Goal: Task Accomplishment & Management: Manage account settings

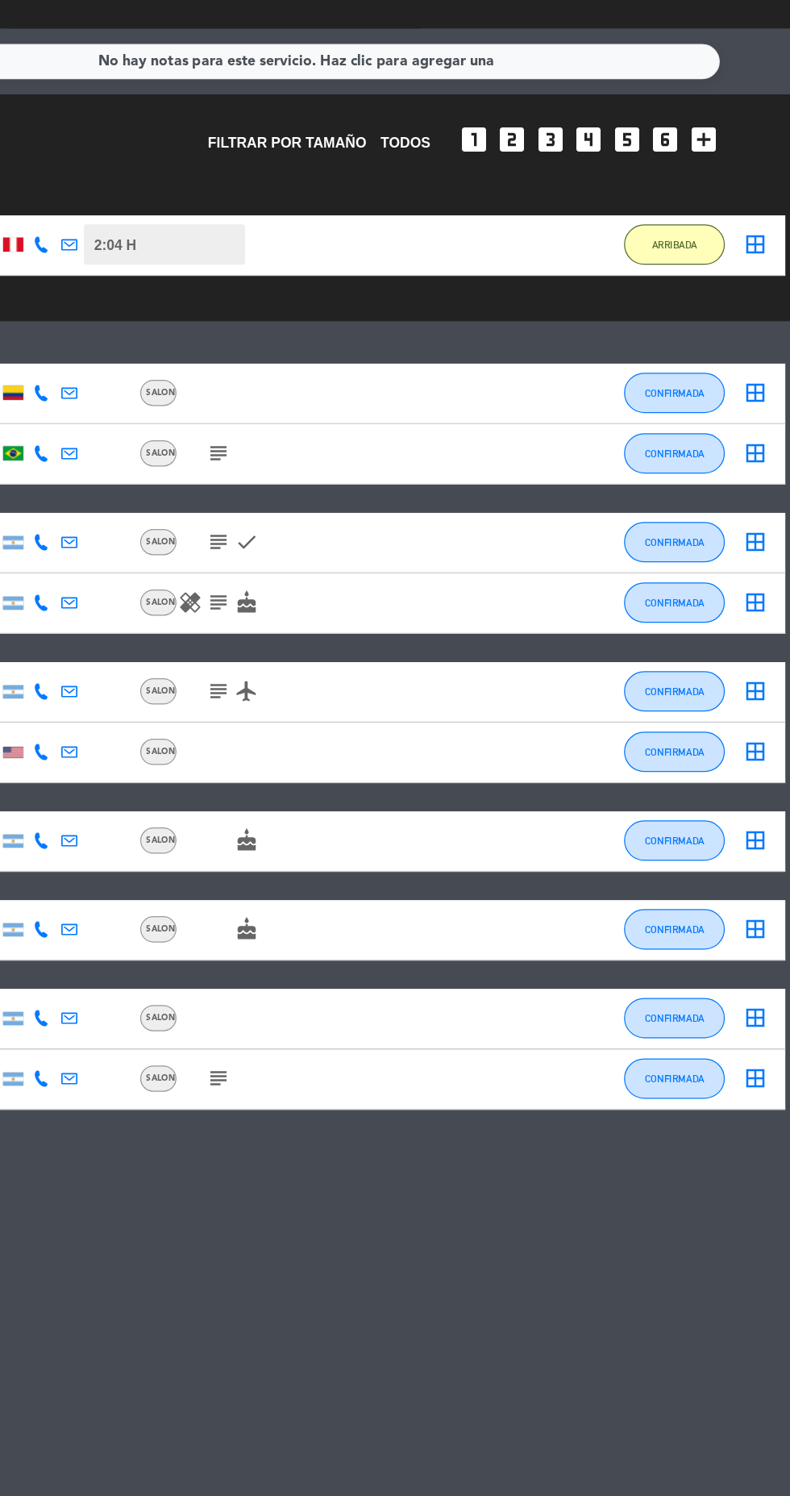
click at [359, 677] on icon "cake" at bounding box center [355, 676] width 19 height 19
click at [336, 668] on icon "subject" at bounding box center [332, 676] width 19 height 19
click at [330, 679] on icon "subject" at bounding box center [332, 676] width 19 height 19
click at [314, 676] on icon "healing" at bounding box center [310, 676] width 19 height 19
click at [329, 677] on icon "subject" at bounding box center [332, 676] width 19 height 19
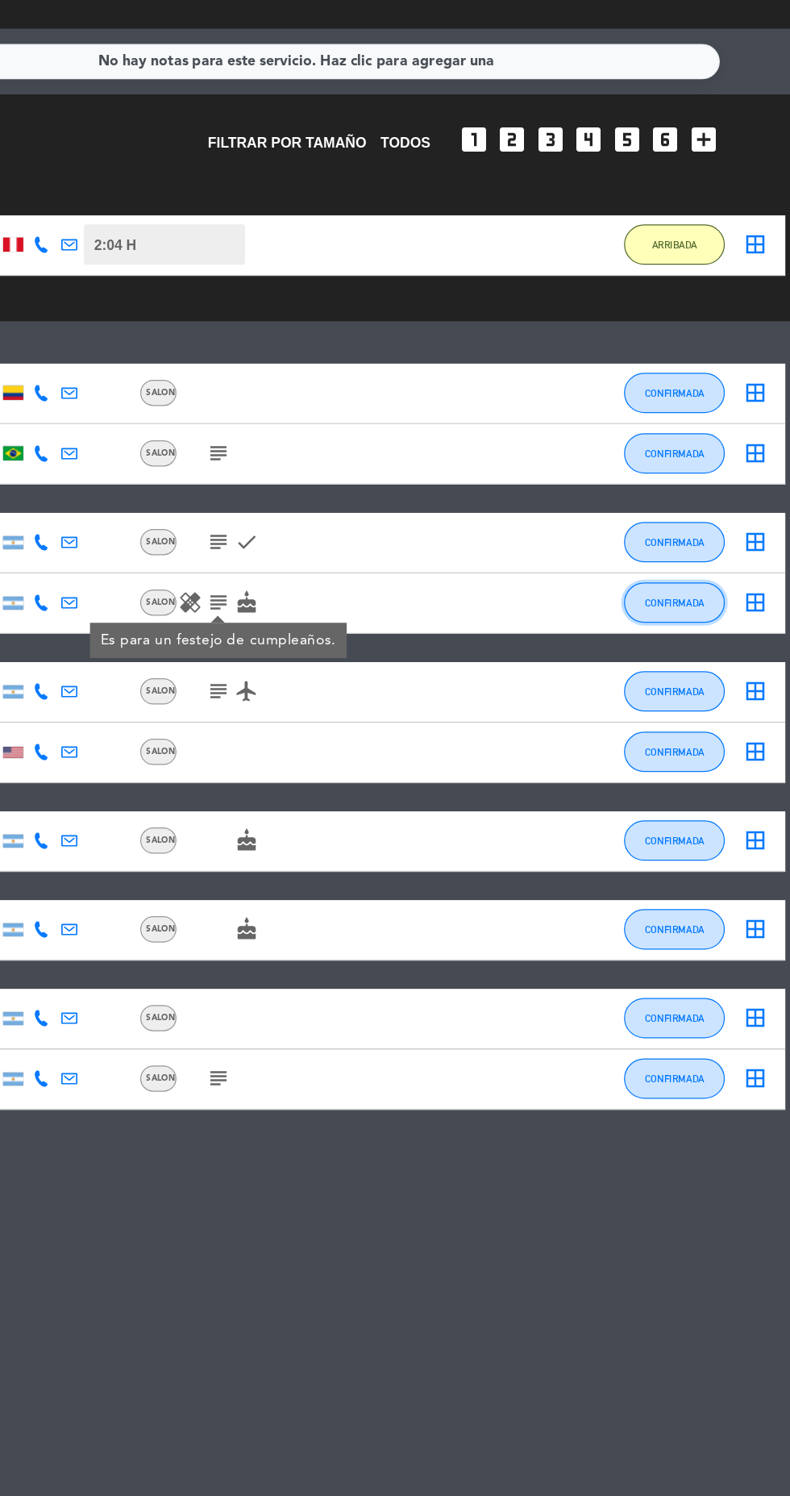
click at [704, 677] on span "CONFIRMADA" at bounding box center [698, 677] width 48 height 9
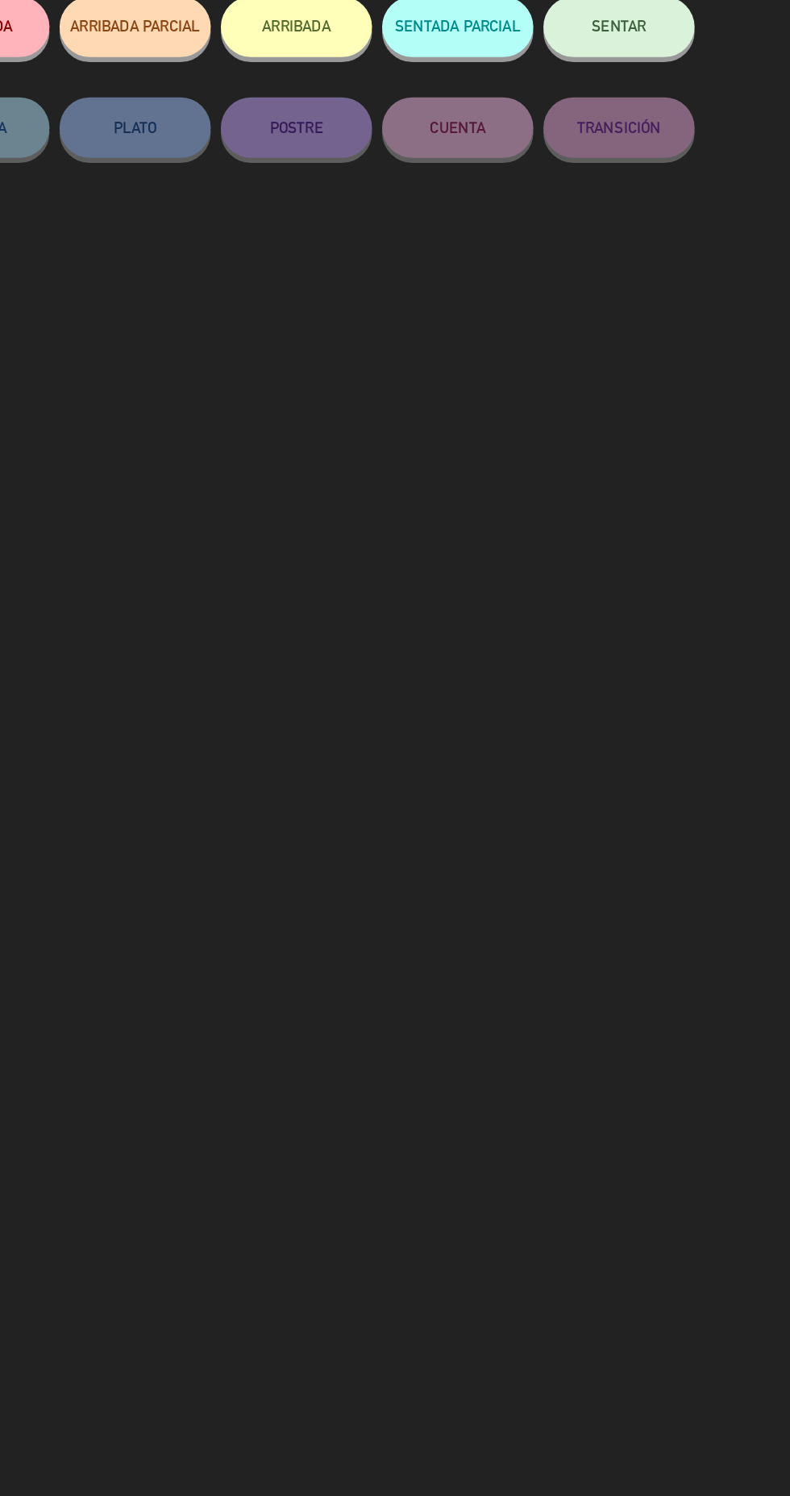
click at [419, 238] on button "ARRIBADA" at bounding box center [395, 216] width 121 height 48
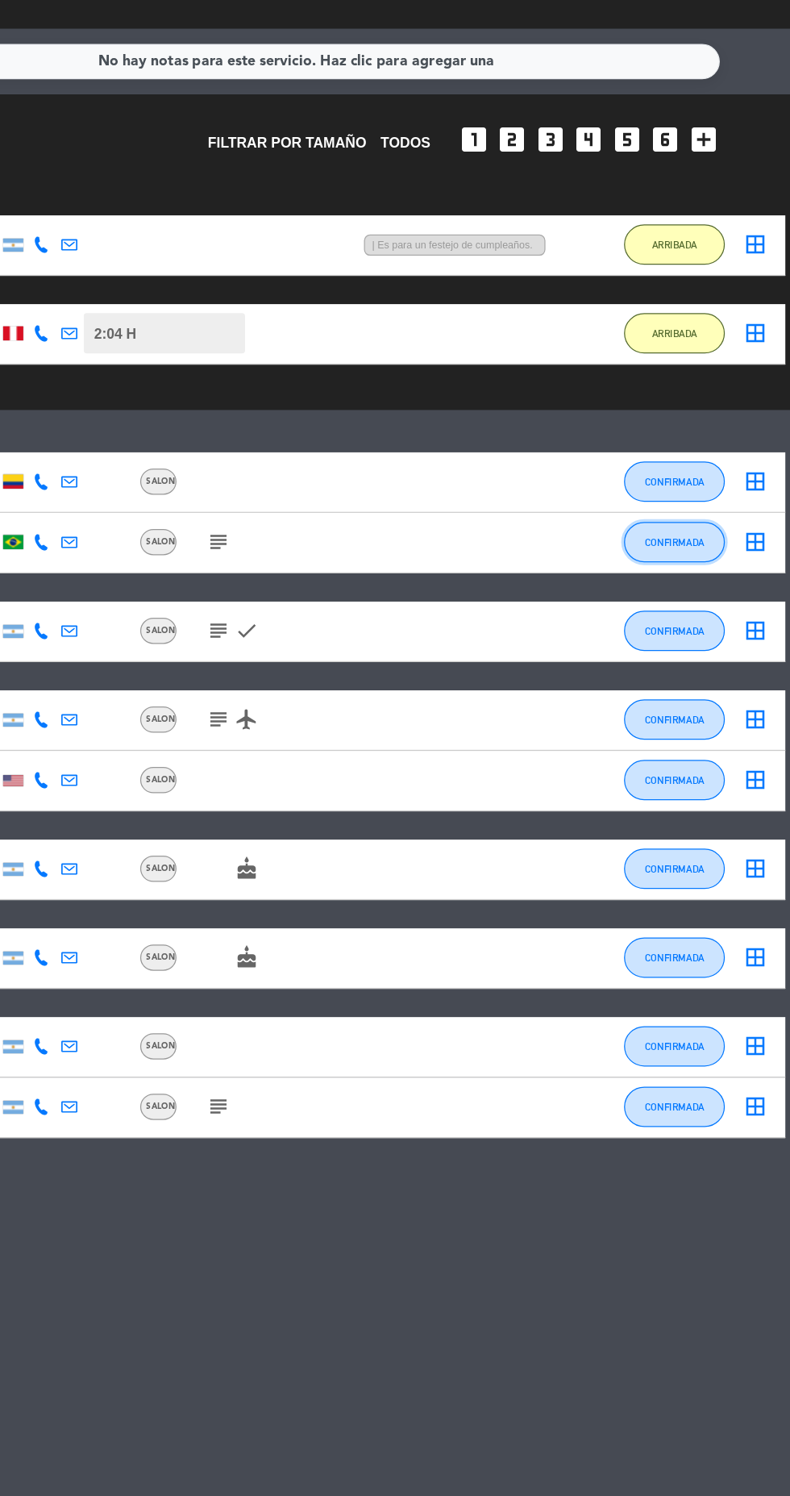
click at [697, 628] on span "CONFIRMADA" at bounding box center [698, 628] width 48 height 9
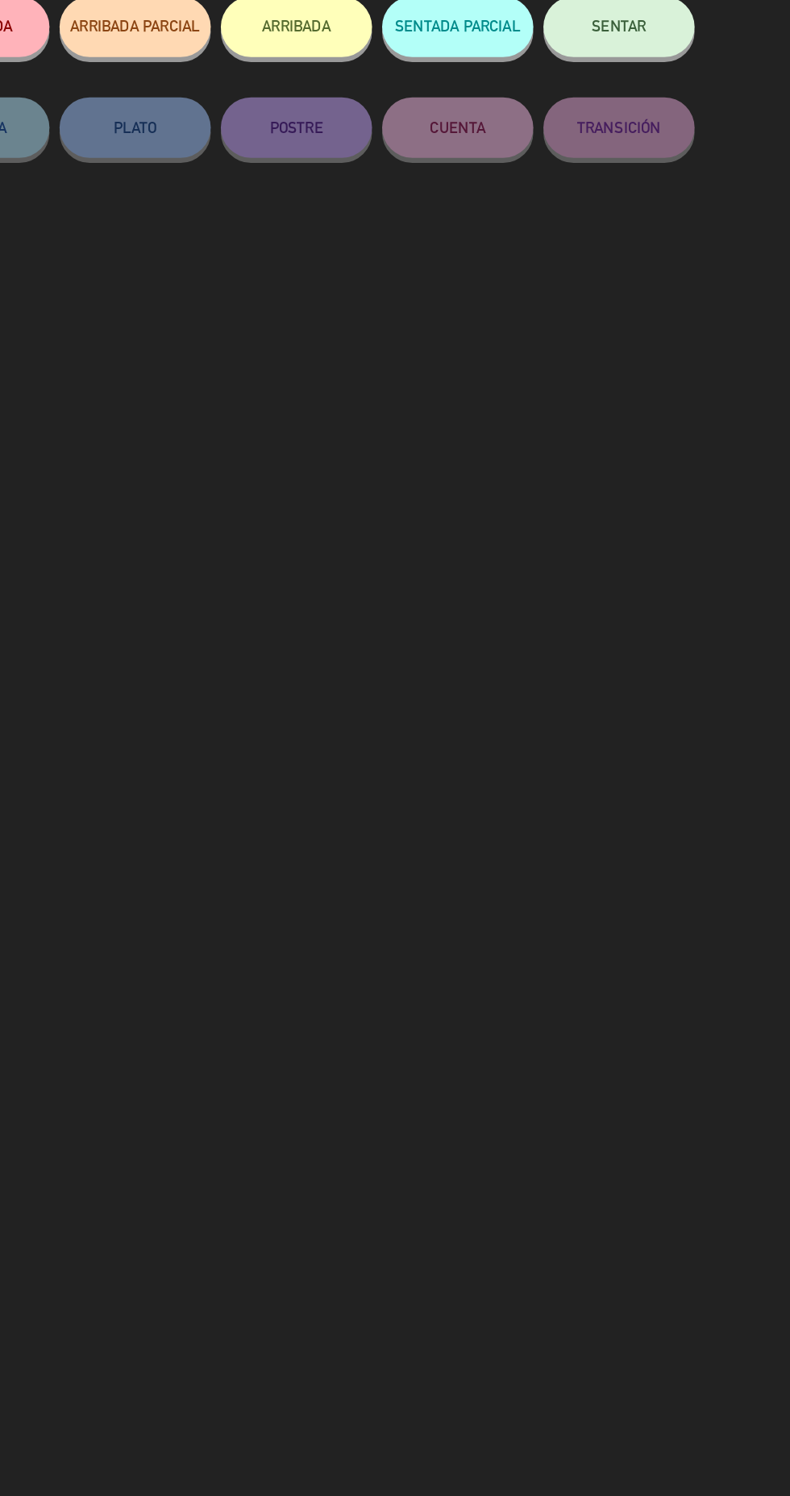
click at [430, 229] on button "ARRIBADA" at bounding box center [395, 216] width 121 height 48
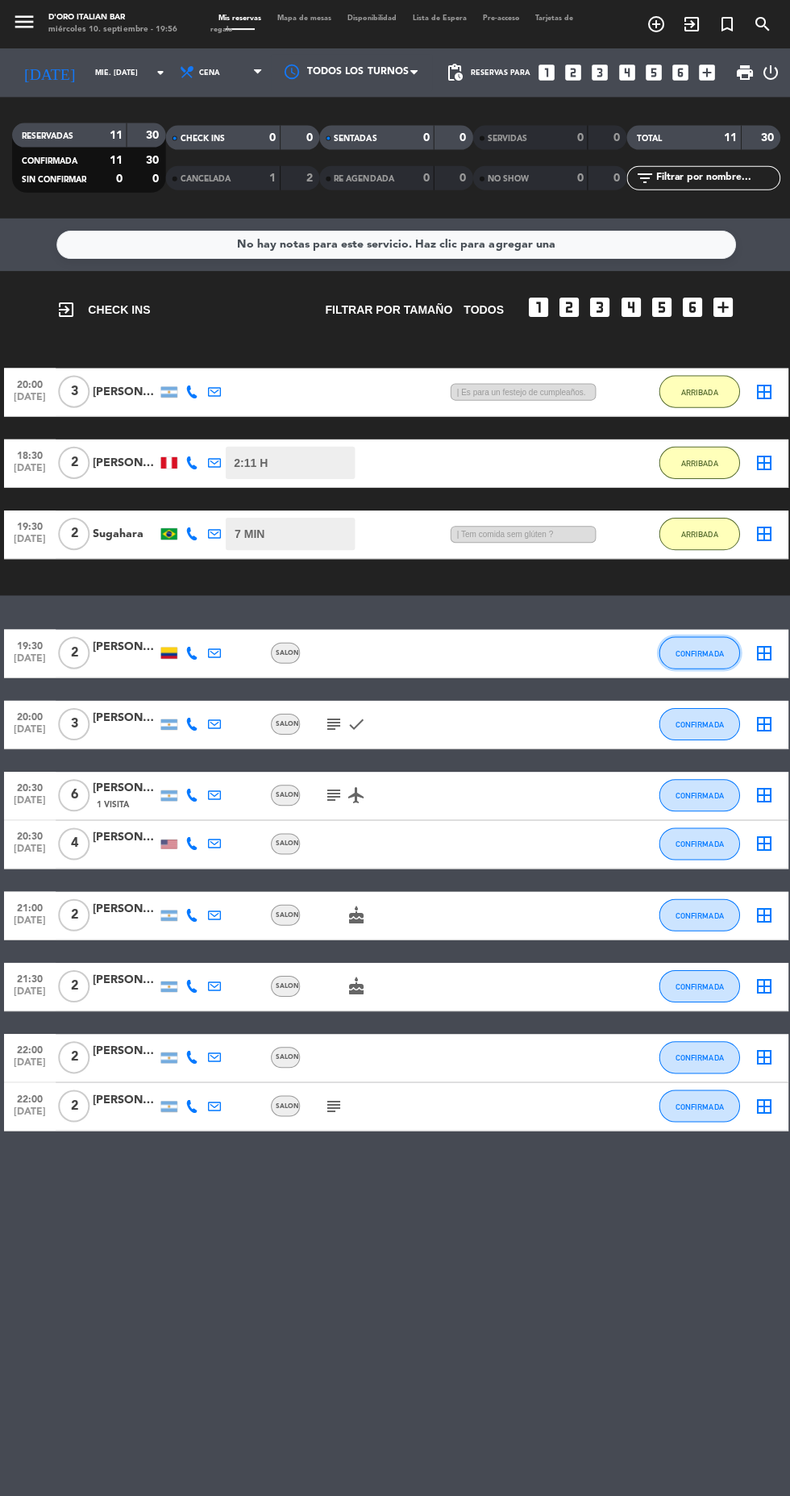
click at [702, 659] on button "CONFIRMADA" at bounding box center [697, 651] width 81 height 32
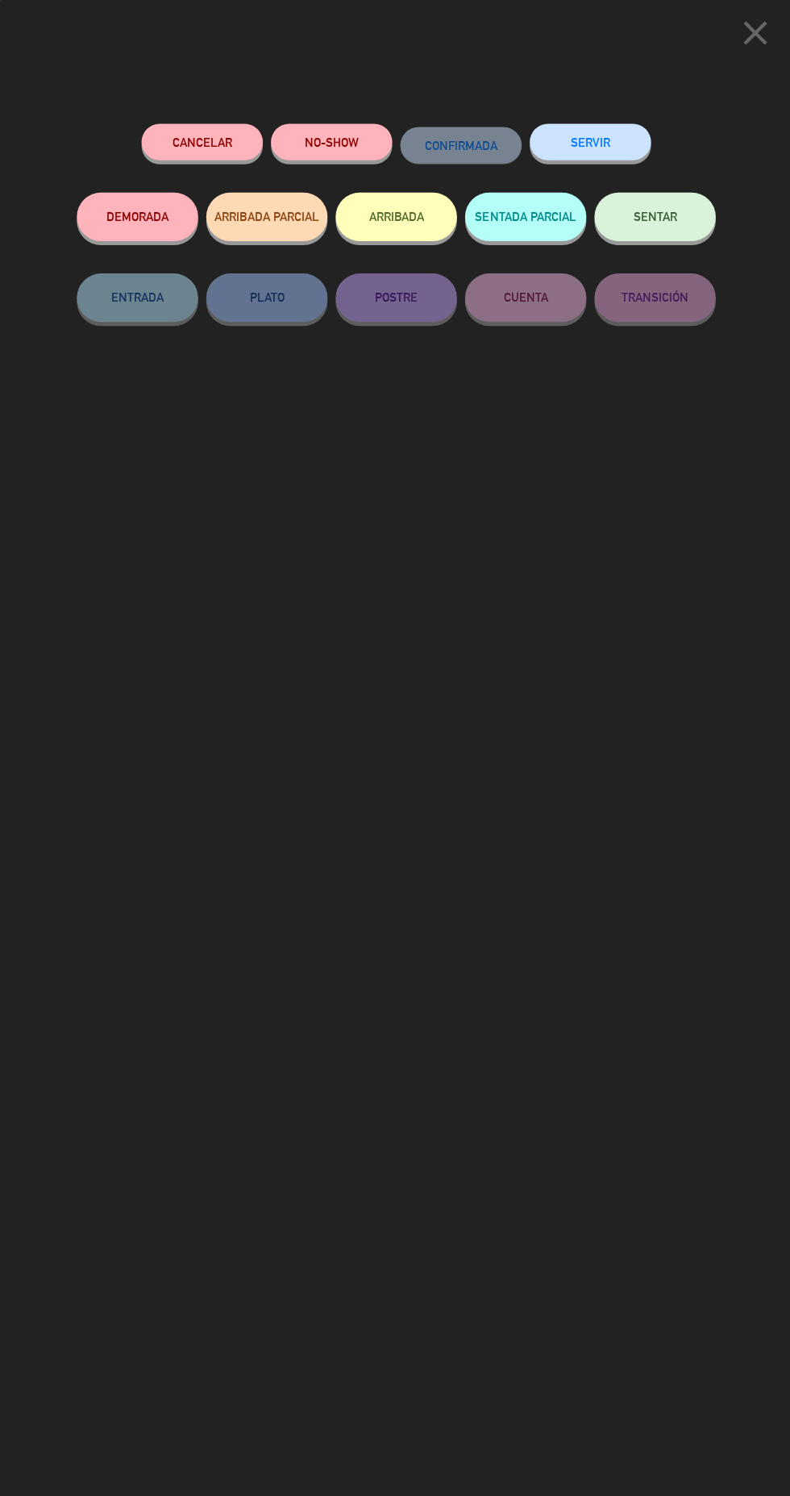
click at [355, 148] on button "NO-SHOW" at bounding box center [330, 141] width 121 height 36
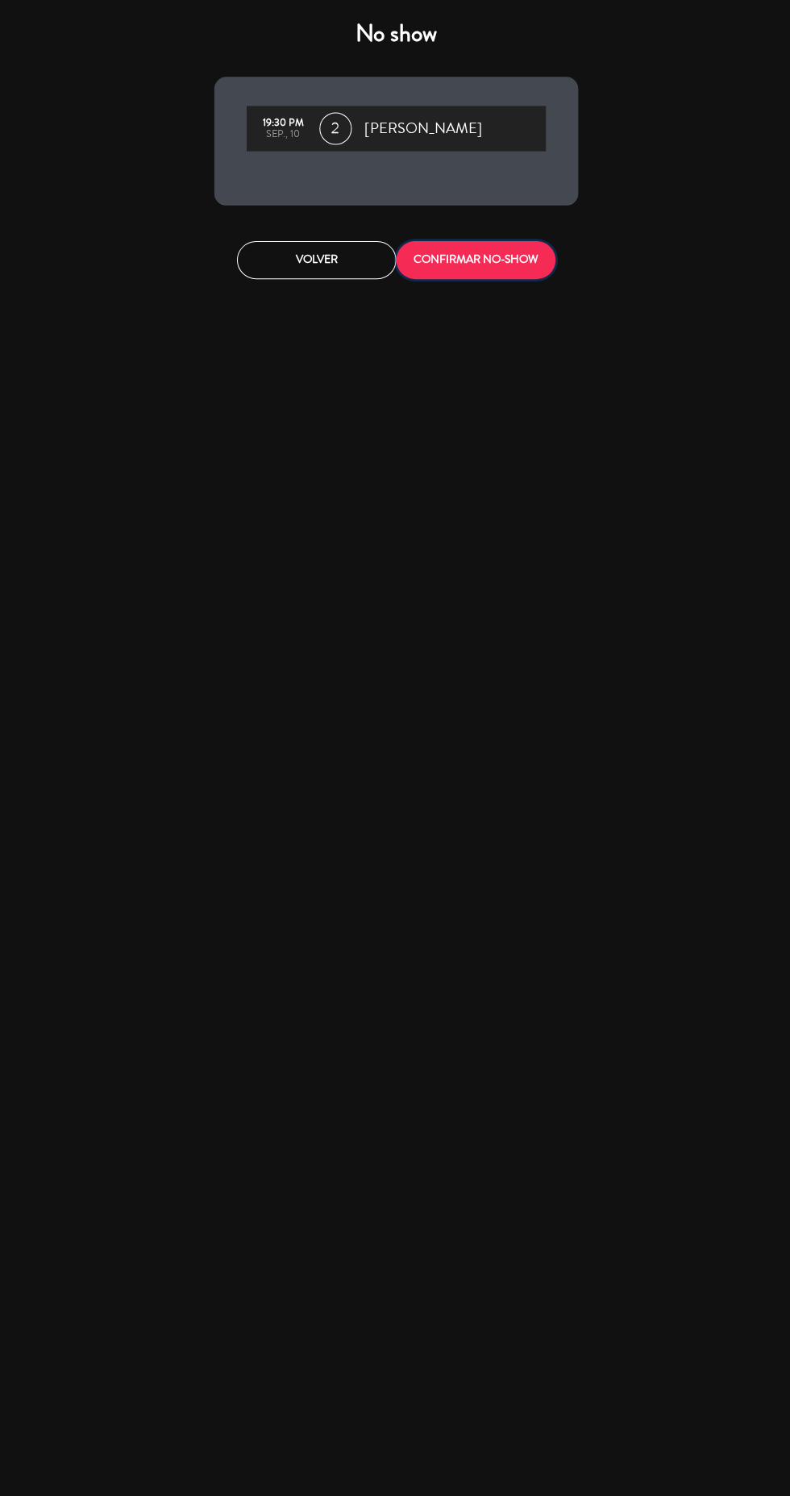
click at [535, 275] on button "CONFIRMAR NO-SHOW" at bounding box center [474, 259] width 159 height 38
